Goal: Transaction & Acquisition: Purchase product/service

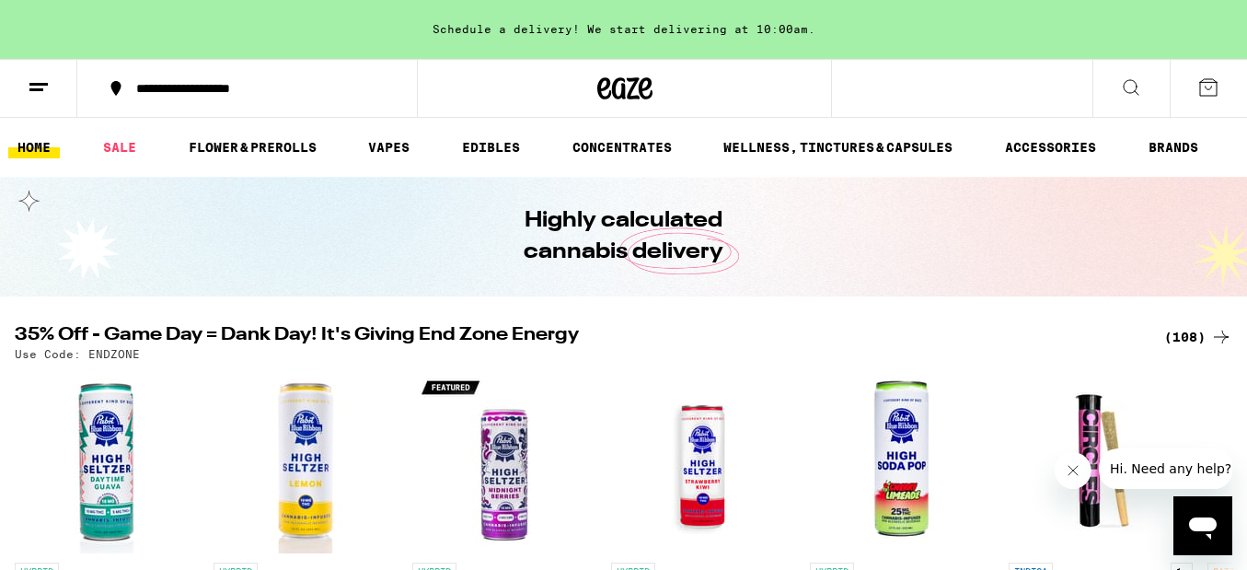
click at [1200, 83] on icon at bounding box center [1208, 87] width 22 height 22
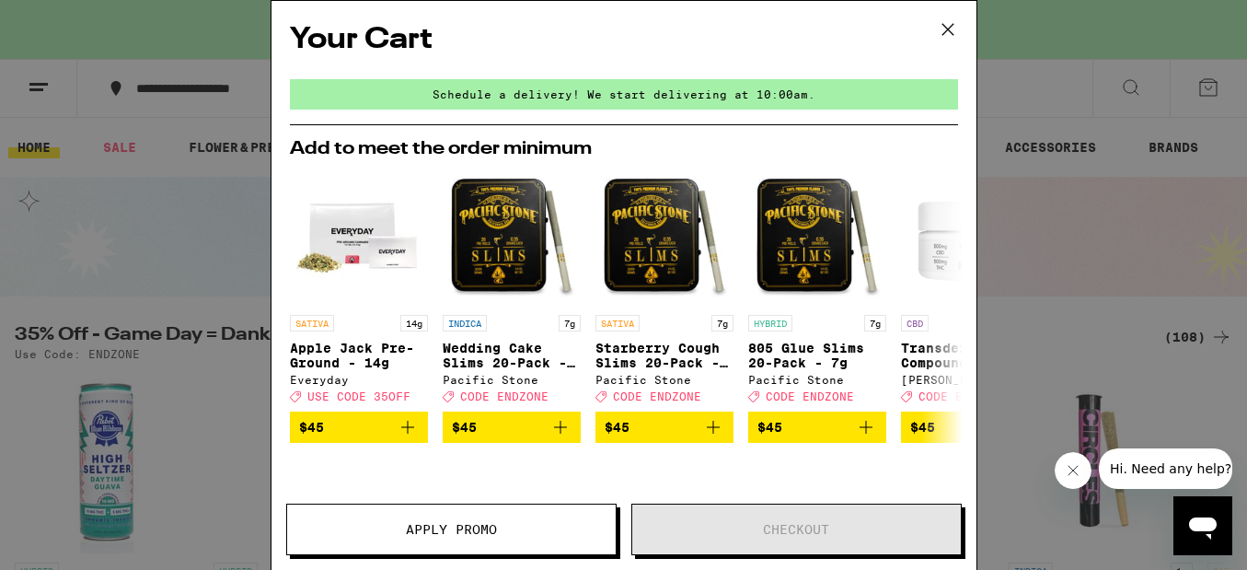
click at [947, 22] on icon at bounding box center [948, 30] width 28 height 28
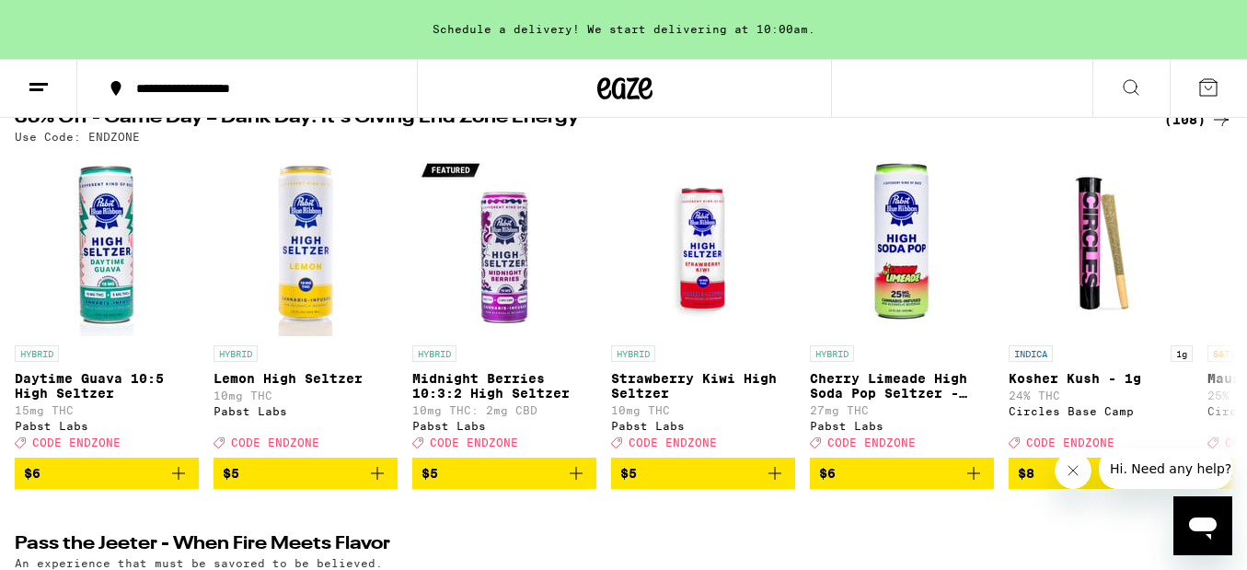
scroll to position [251, 0]
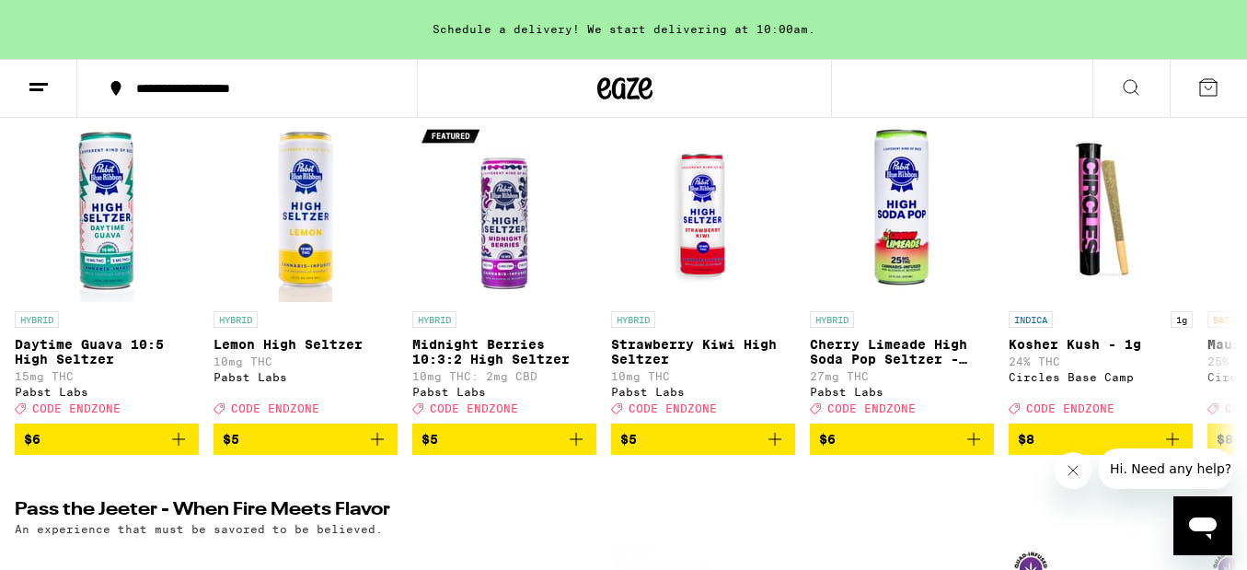
click at [1139, 88] on icon at bounding box center [1131, 87] width 22 height 22
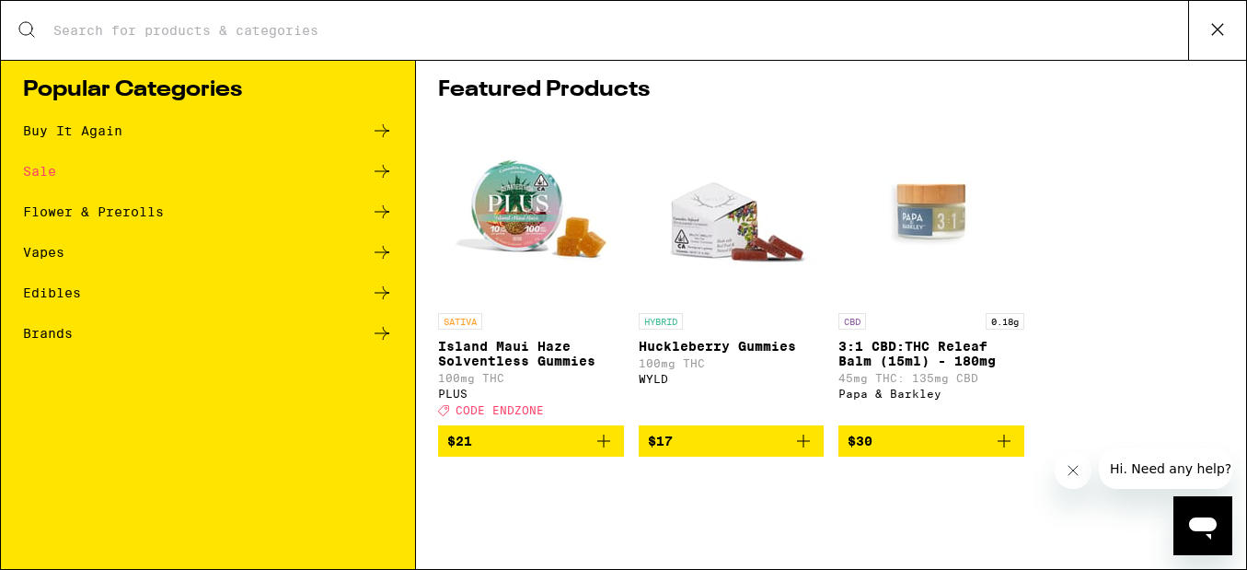
scroll to position [0, 0]
type input "w"
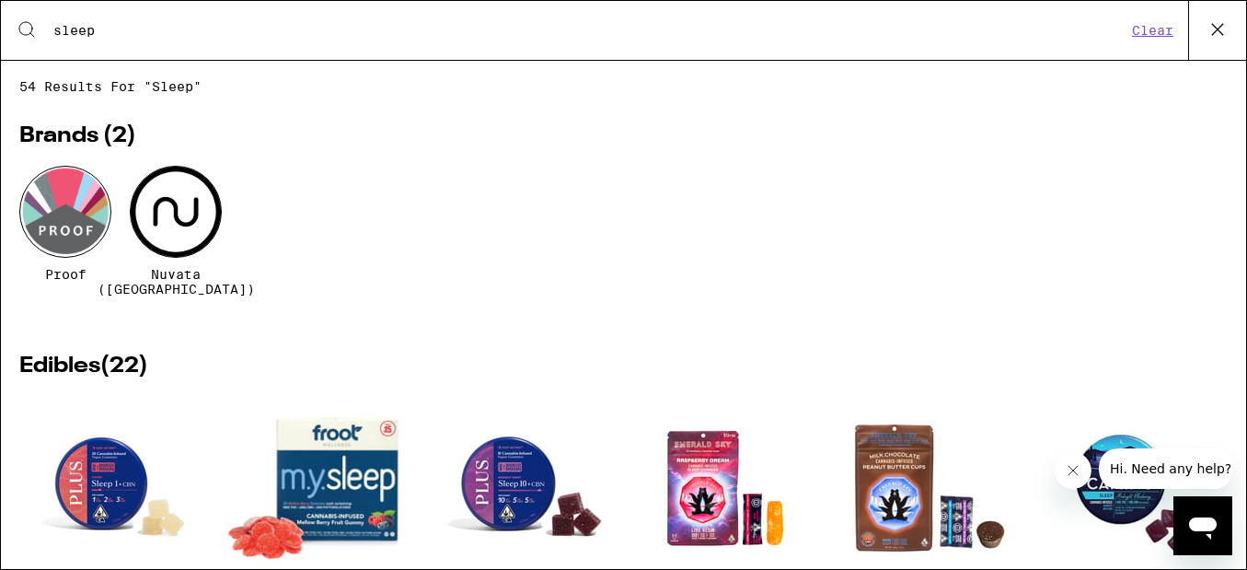
type input "sleep"
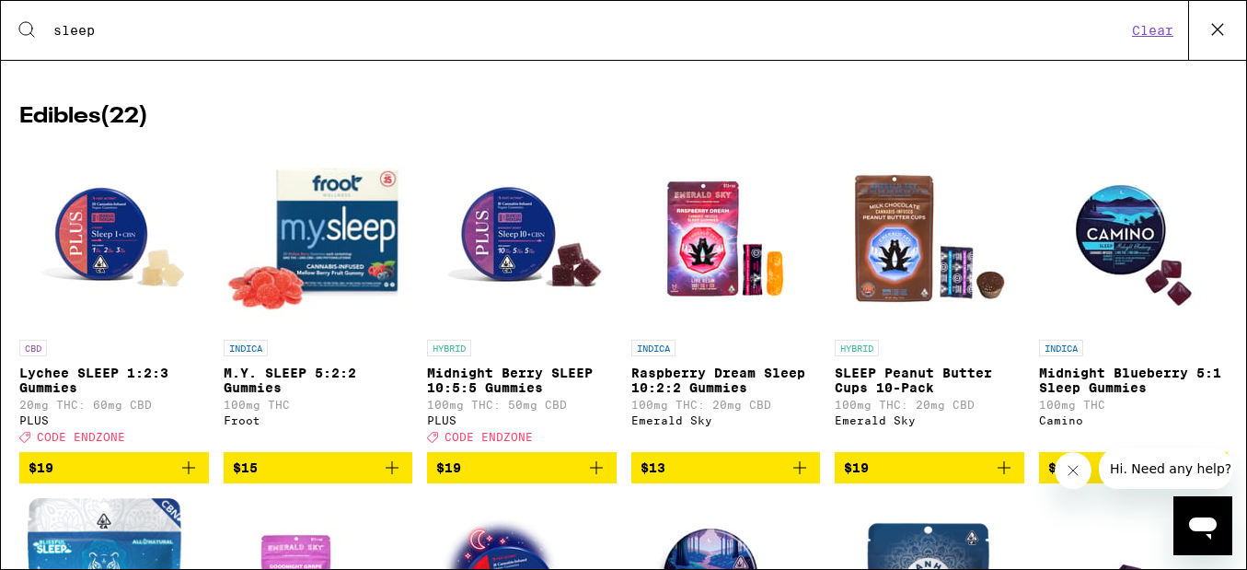
scroll to position [260, 0]
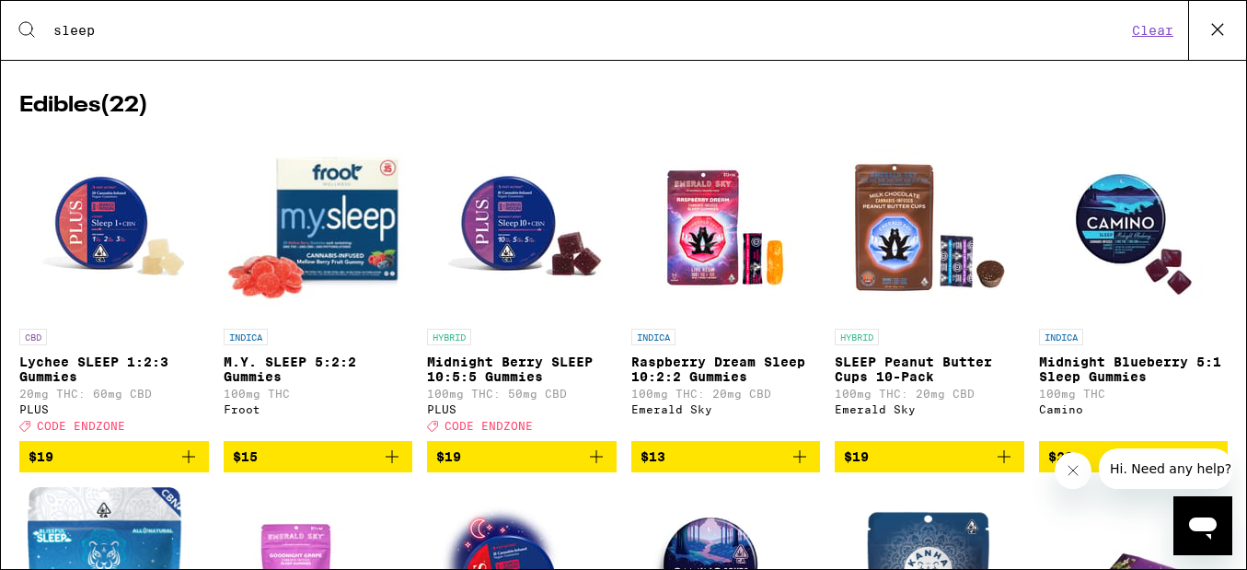
click at [593, 455] on icon "Add to bag" at bounding box center [596, 456] width 22 height 22
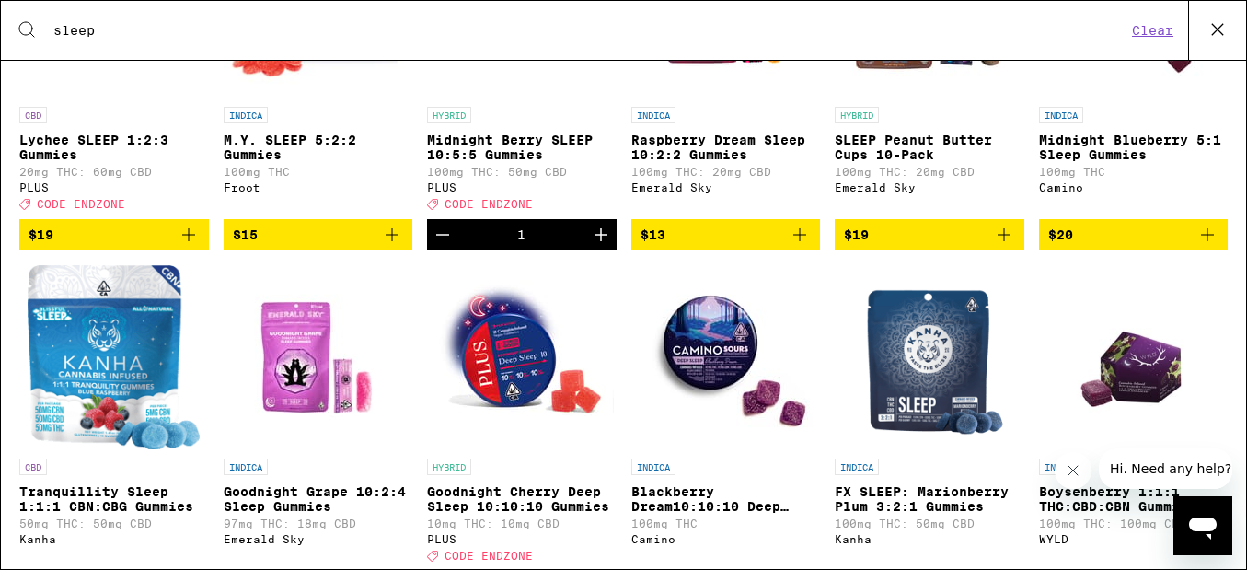
scroll to position [582, 0]
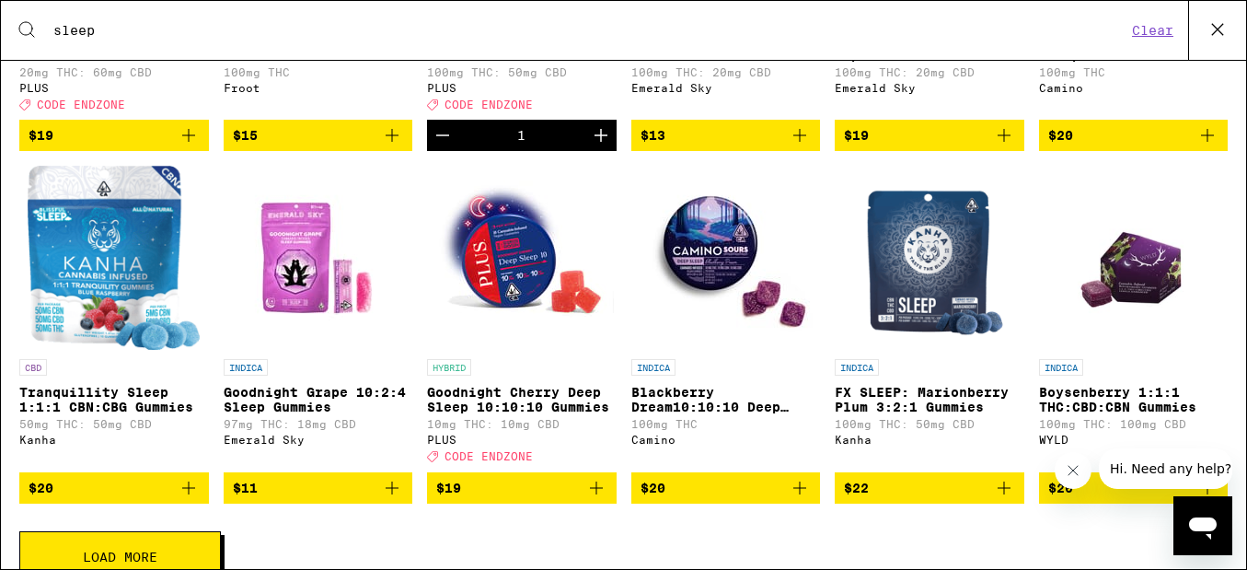
click at [809, 498] on icon "Add to bag" at bounding box center [800, 488] width 22 height 22
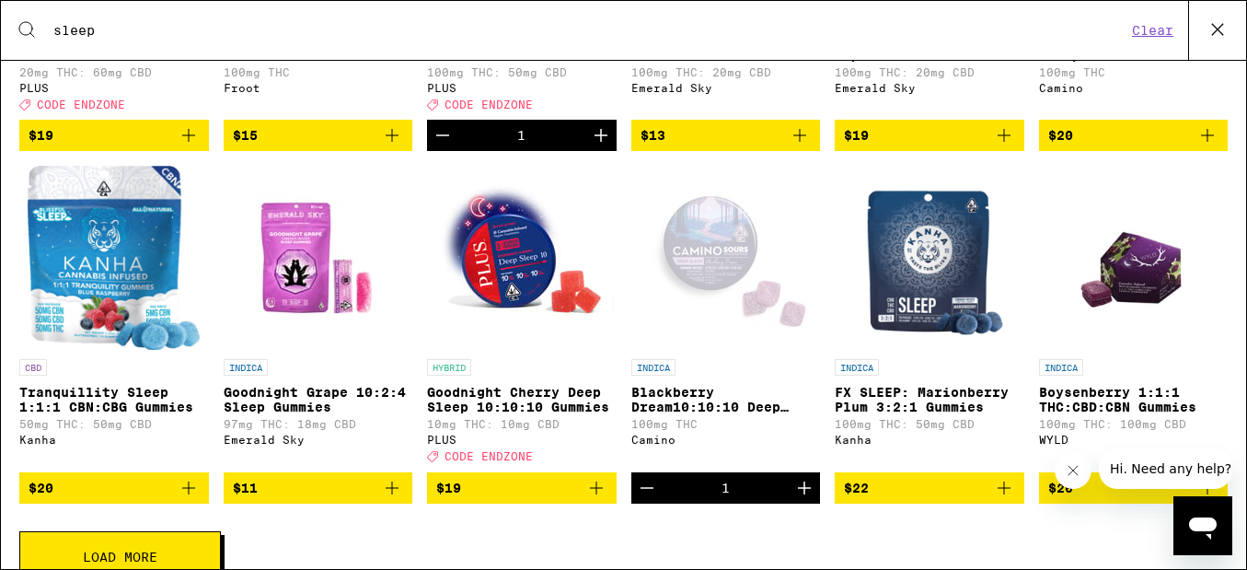
click at [809, 498] on icon "Increment" at bounding box center [804, 488] width 22 height 22
click at [191, 495] on icon "Add to bag" at bounding box center [189, 488] width 22 height 22
